Goal: Information Seeking & Learning: Learn about a topic

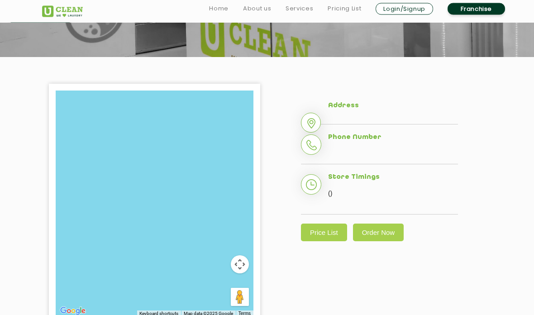
scroll to position [114, 0]
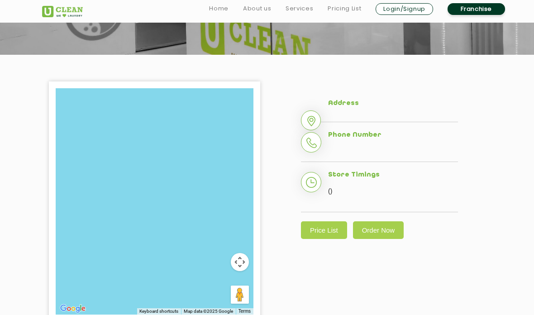
click at [327, 237] on link "Price List" at bounding box center [324, 230] width 46 height 18
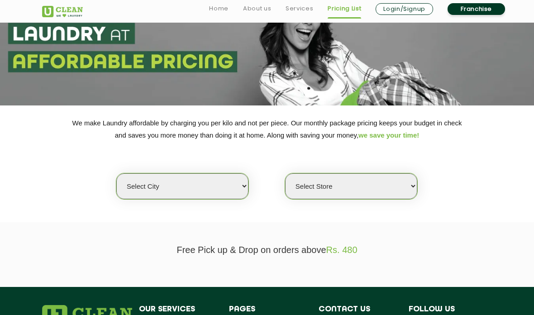
scroll to position [68, 0]
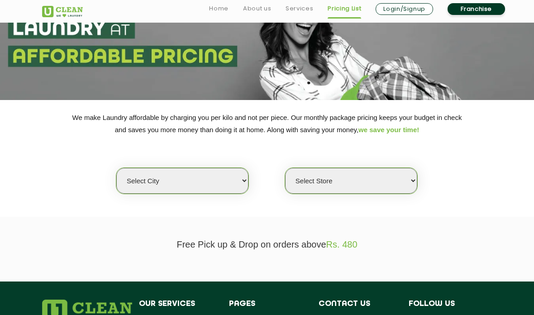
click at [221, 180] on select "Select city [GEOGRAPHIC_DATA] [GEOGRAPHIC_DATA] [GEOGRAPHIC_DATA] [GEOGRAPHIC_D…" at bounding box center [182, 181] width 132 height 26
select select "16"
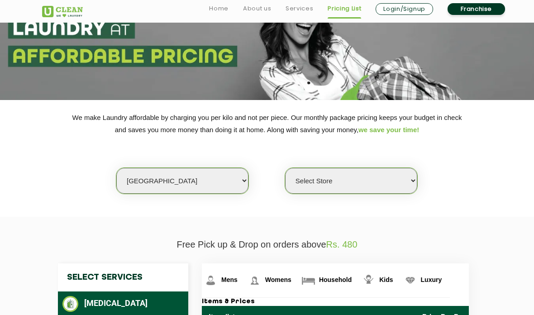
click at [385, 185] on div "Select Store UClean Powai UClean Deonar UClean LBS Marg UClean Chembur UClean W…" at bounding box center [351, 180] width 133 height 27
click at [404, 171] on select "Select Store UClean Powai UClean Deonar UClean LBS Marg UClean Chembur UClean W…" at bounding box center [351, 181] width 132 height 26
click at [404, 173] on select "Select Store UClean Powai UClean Deonar UClean LBS Marg UClean Chembur UClean W…" at bounding box center [351, 181] width 132 height 26
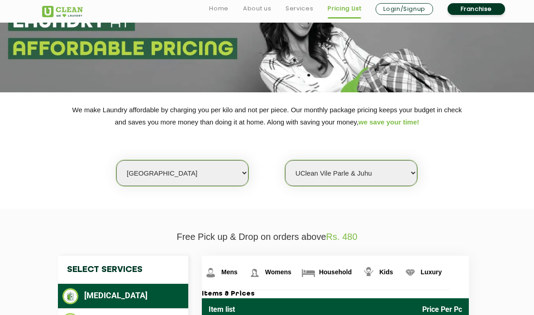
scroll to position [86, 0]
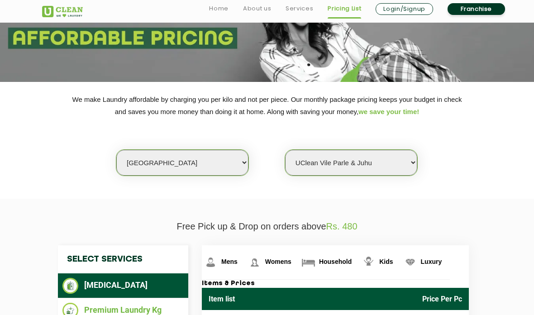
click at [231, 161] on select "Select city [GEOGRAPHIC_DATA] [GEOGRAPHIC_DATA] [GEOGRAPHIC_DATA] [GEOGRAPHIC_D…" at bounding box center [182, 163] width 132 height 26
click at [404, 159] on select "Select Store UClean Powai UClean Deonar UClean LBS Marg UClean Chembur UClean W…" at bounding box center [351, 163] width 132 height 26
click at [405, 155] on select "Select Store UClean Powai UClean Deonar UClean LBS Marg UClean Chembur UClean W…" at bounding box center [351, 163] width 132 height 26
select select "464"
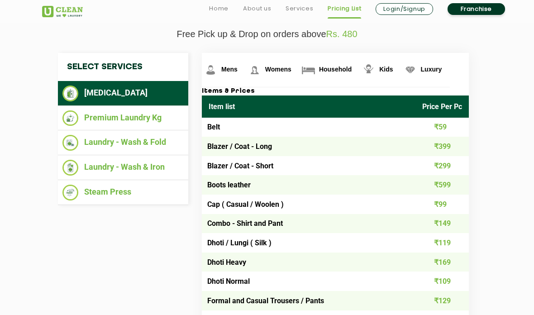
scroll to position [281, 0]
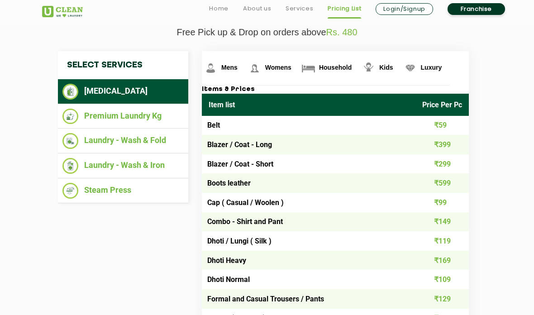
click at [219, 60] on img at bounding box center [211, 68] width 16 height 16
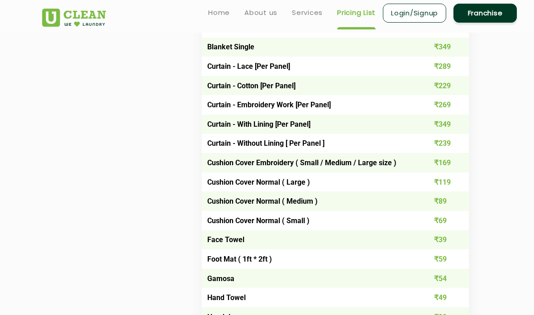
scroll to position [685, 0]
